Goal: Task Accomplishment & Management: Manage account settings

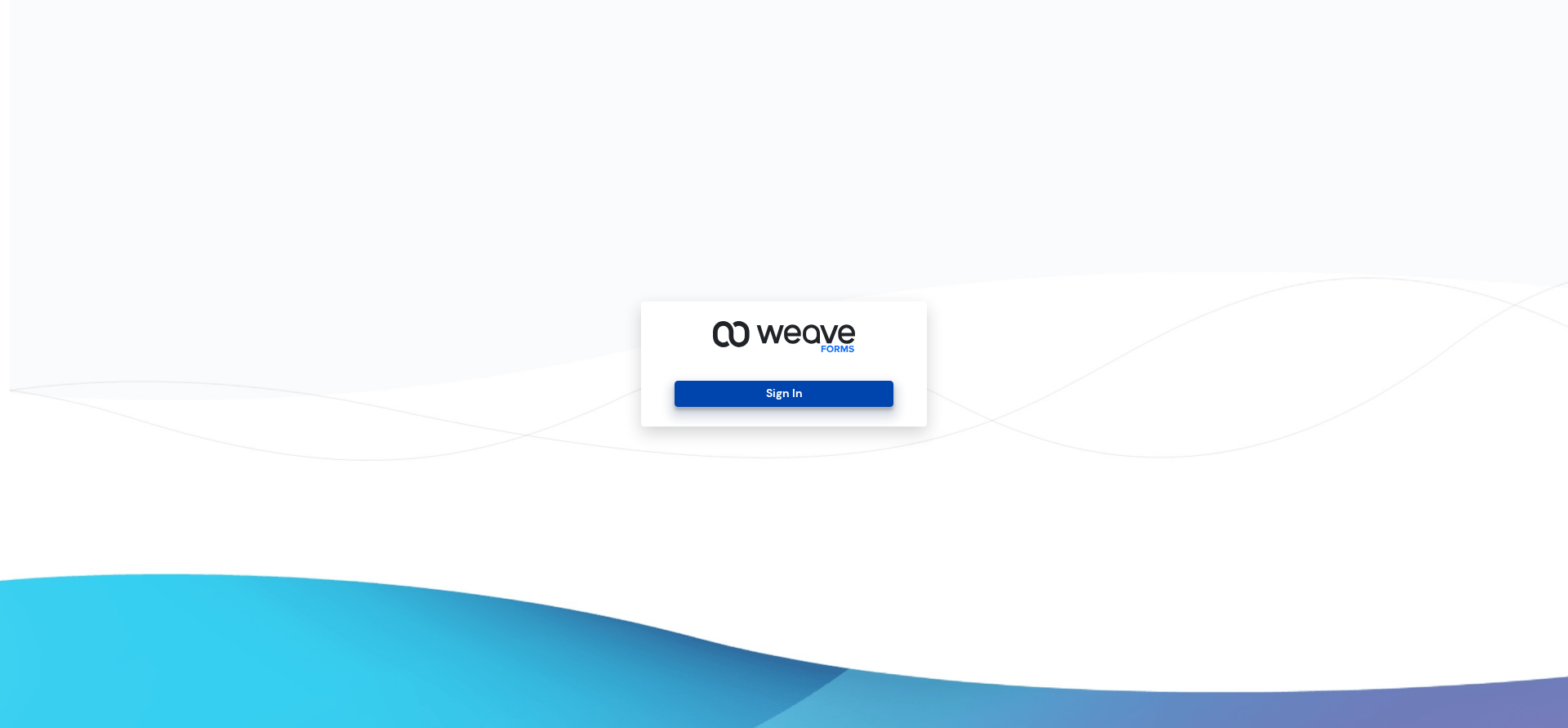
click at [680, 391] on button "Sign In" at bounding box center [784, 394] width 218 height 26
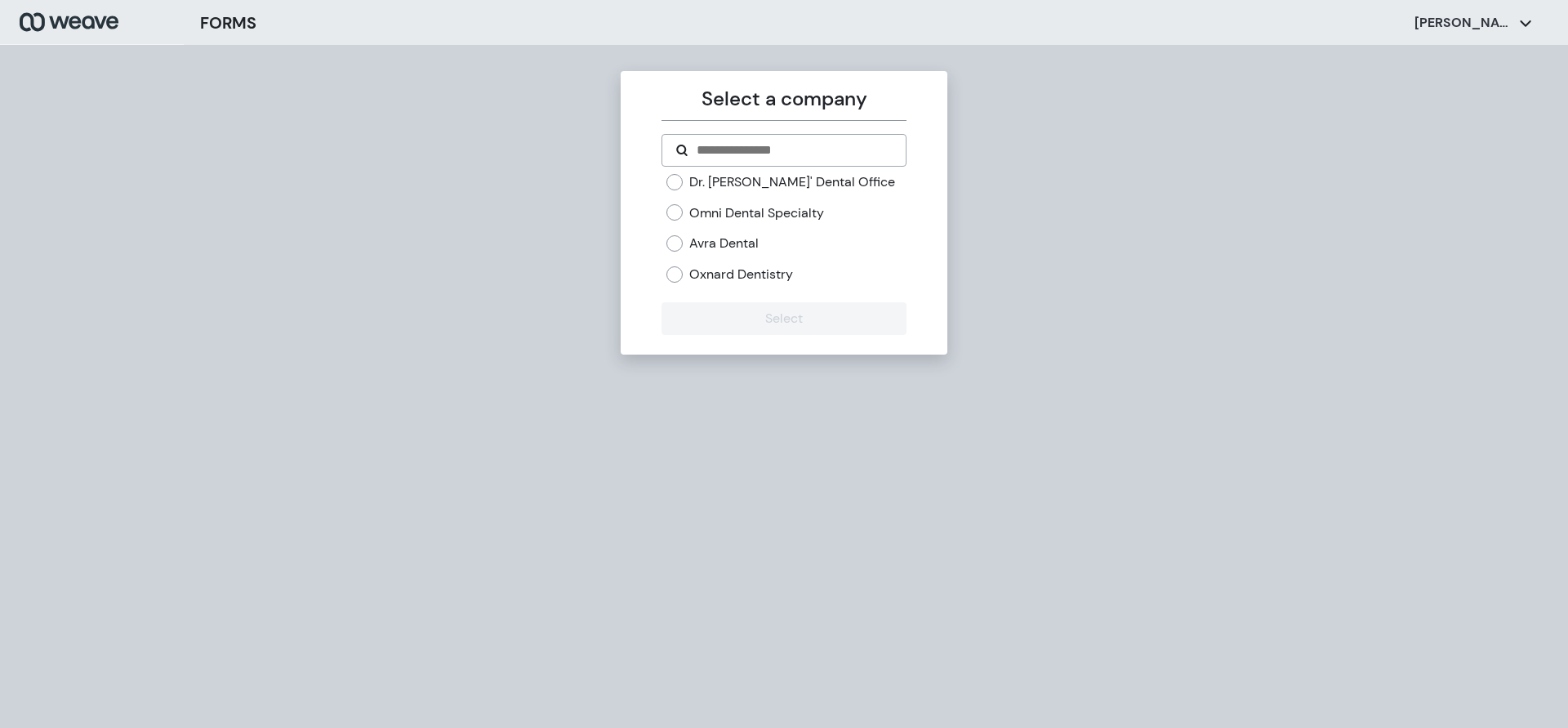
click at [735, 273] on label "Oxnard Dentistry" at bounding box center [741, 274] width 103 height 18
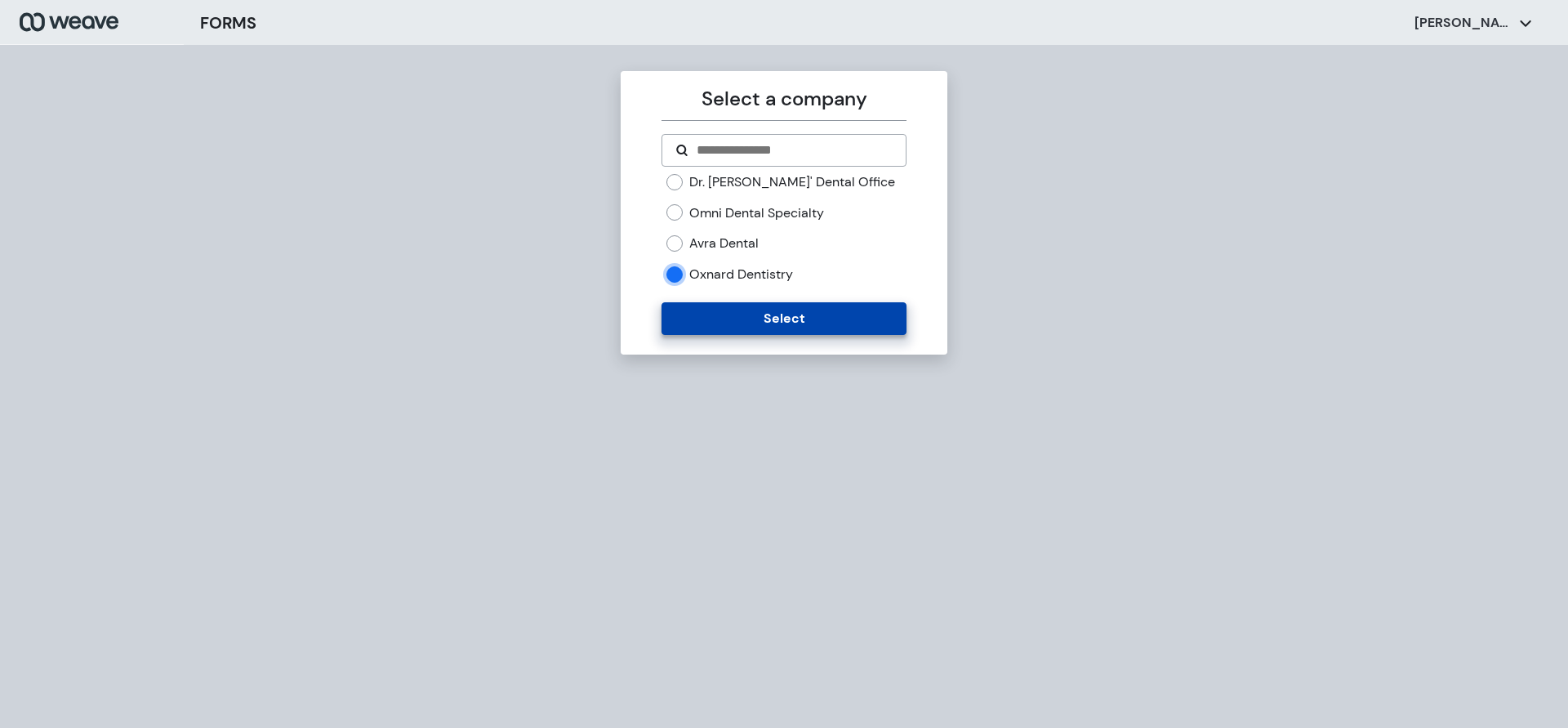
click at [727, 315] on button "Select" at bounding box center [784, 318] width 244 height 33
